Goal: Task Accomplishment & Management: Complete application form

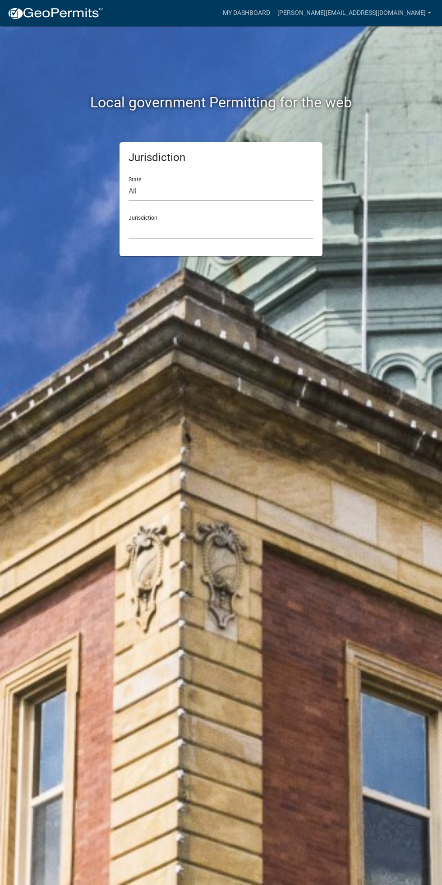
click at [249, 182] on select "All [US_STATE] [US_STATE] [US_STATE] [US_STATE] [US_STATE] [US_STATE] [US_STATE…" at bounding box center [221, 191] width 185 height 18
select select "[US_STATE]"
click at [129, 182] on select "All [US_STATE] [US_STATE] [US_STATE] [US_STATE] [US_STATE] [US_STATE] [US_STATE…" at bounding box center [221, 191] width 185 height 18
click at [250, 227] on select "[GEOGRAPHIC_DATA], [US_STATE] [GEOGRAPHIC_DATA], [US_STATE] [GEOGRAPHIC_DATA], …" at bounding box center [221, 230] width 185 height 18
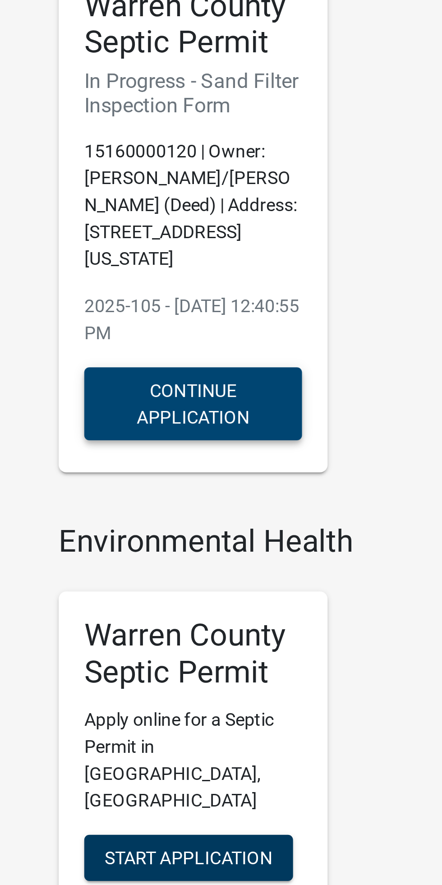
click at [90, 247] on button "Continue Application" at bounding box center [112, 252] width 77 height 26
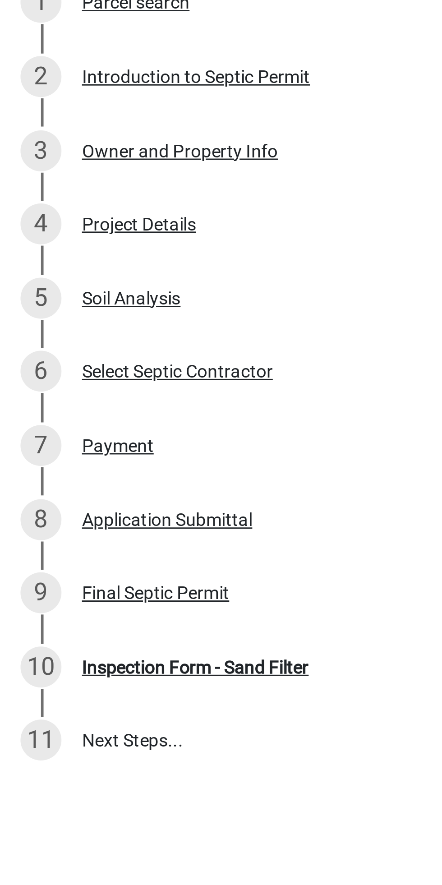
click at [51, 374] on div "Final Septic Permit" at bounding box center [55, 377] width 52 height 6
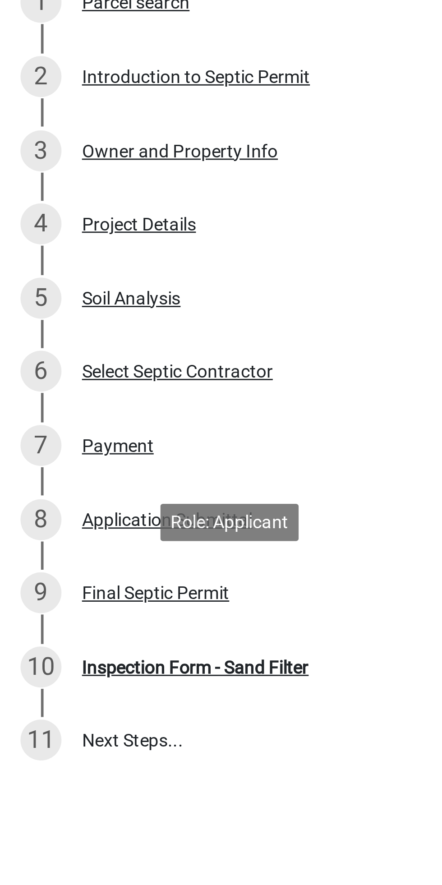
click at [56, 404] on div "Inspection Form - Sand Filter" at bounding box center [69, 403] width 80 height 6
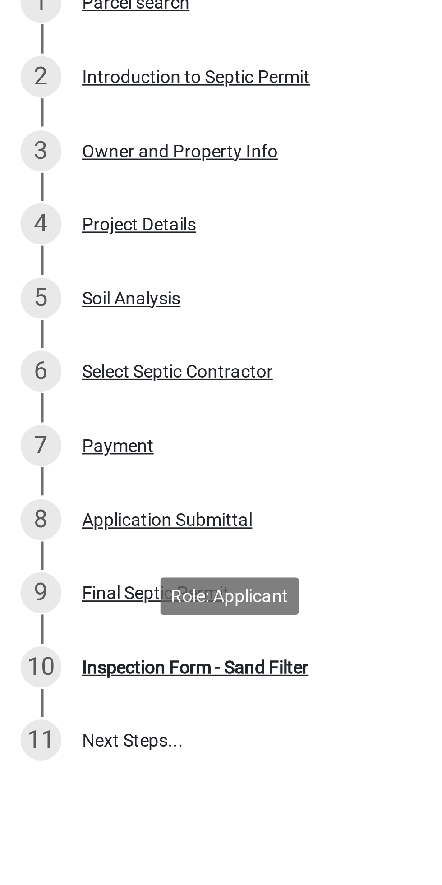
click at [58, 405] on div "Inspection Form - Sand Filter" at bounding box center [69, 403] width 80 height 6
click at [51, 401] on div "Inspection Form - Sand Filter" at bounding box center [69, 403] width 80 height 6
